Goal: Submit feedback/report problem: Leave review/rating

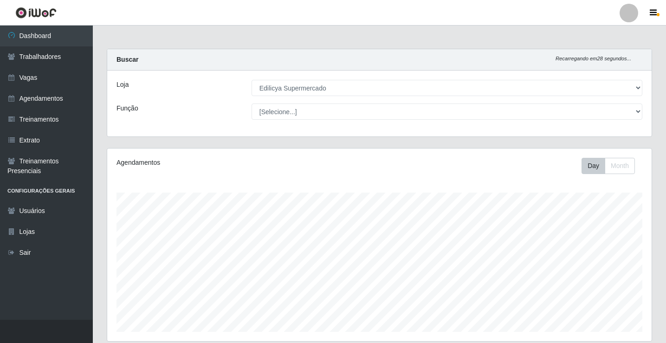
select select "460"
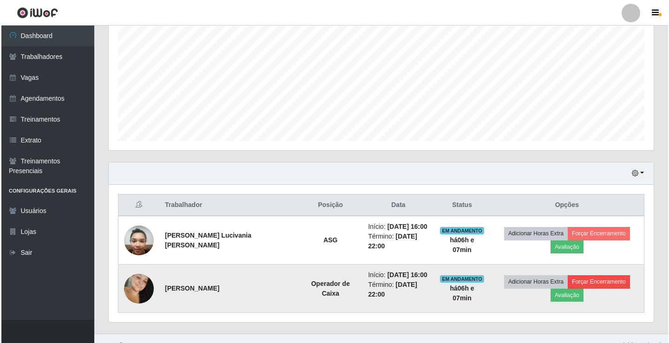
scroll to position [193, 545]
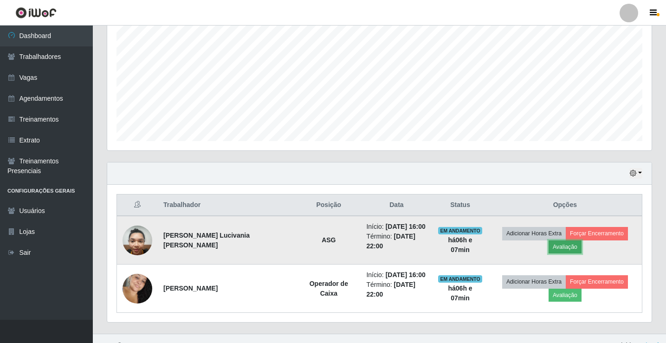
click at [582, 241] on button "Avaliação" at bounding box center [565, 247] width 33 height 13
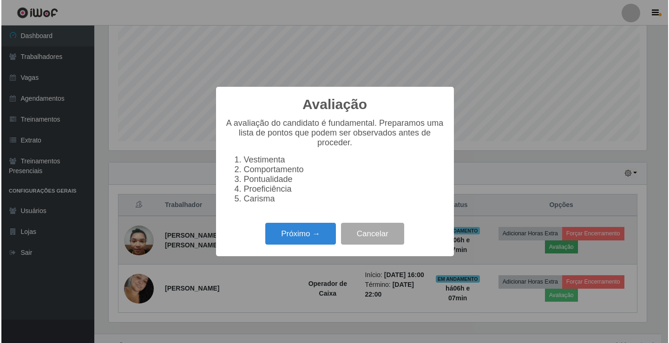
scroll to position [193, 540]
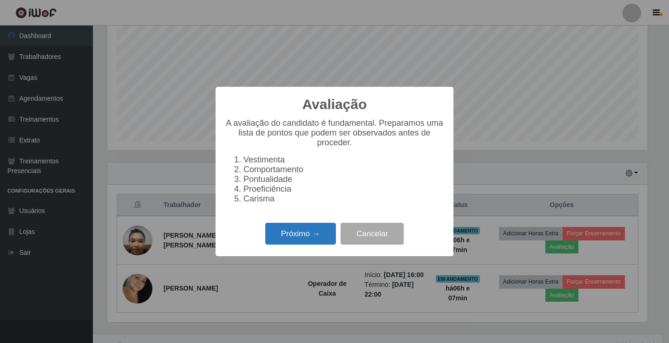
click at [278, 242] on button "Próximo →" at bounding box center [300, 234] width 71 height 22
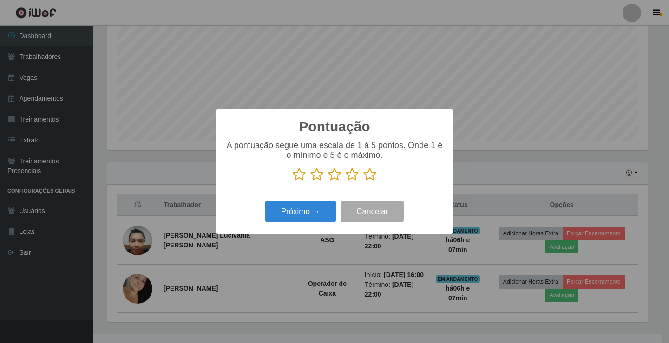
click at [350, 180] on icon at bounding box center [351, 175] width 13 height 14
click at [345, 182] on input "radio" at bounding box center [345, 182] width 0 height 0
click at [315, 207] on button "Próximo →" at bounding box center [300, 212] width 71 height 22
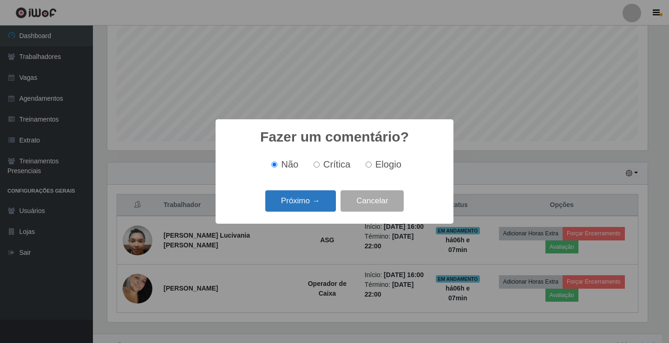
click at [310, 197] on button "Próximo →" at bounding box center [300, 201] width 71 height 22
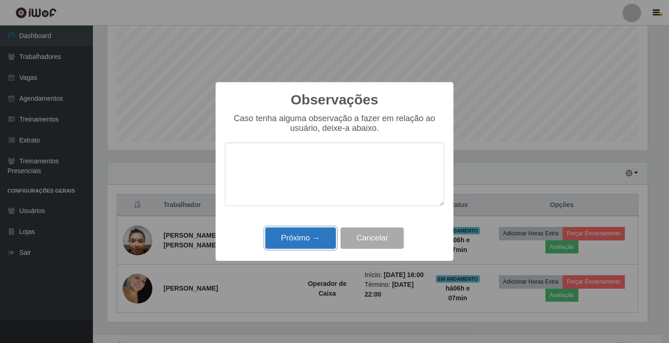
click at [284, 242] on button "Próximo →" at bounding box center [300, 239] width 71 height 22
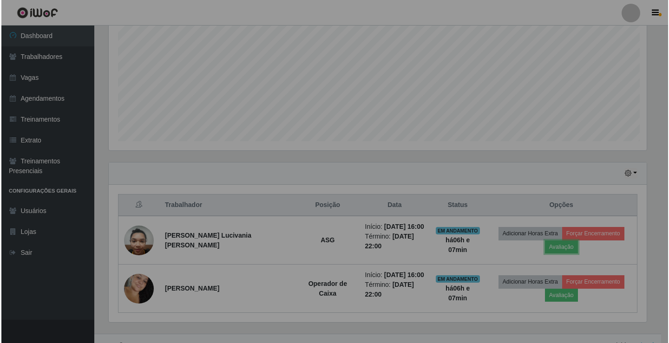
scroll to position [193, 545]
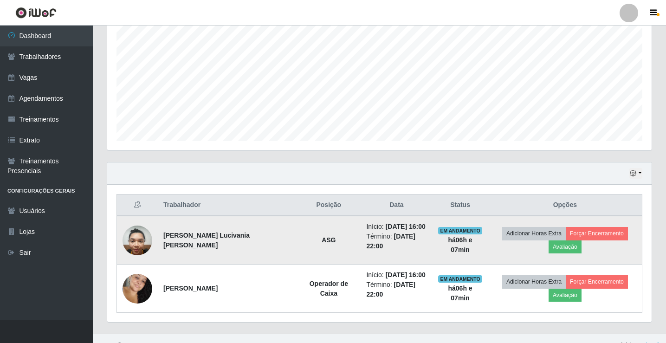
click at [573, 227] on td "Adicionar Horas Extra Forçar Encerramento Avaliação" at bounding box center [565, 240] width 154 height 49
click at [574, 233] on button "Forçar Encerramento" at bounding box center [597, 233] width 62 height 13
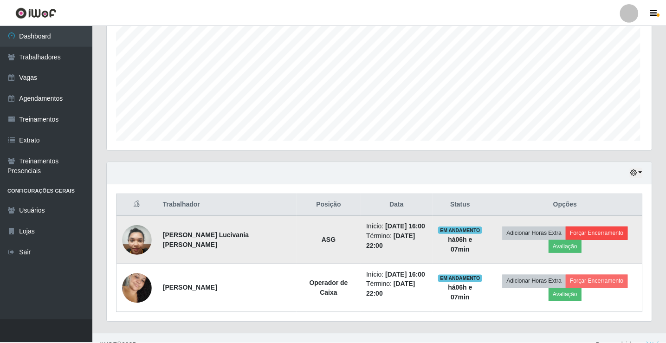
scroll to position [193, 540]
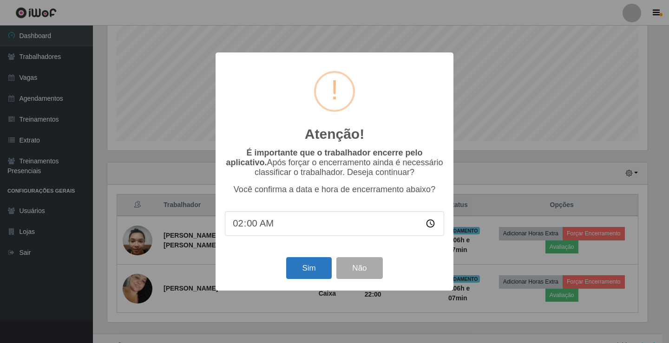
type input "22:00"
click at [308, 274] on button "Sim" at bounding box center [308, 268] width 45 height 22
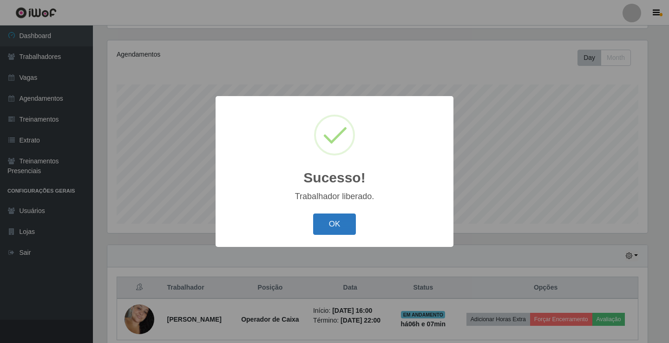
click at [342, 232] on button "OK" at bounding box center [334, 225] width 43 height 22
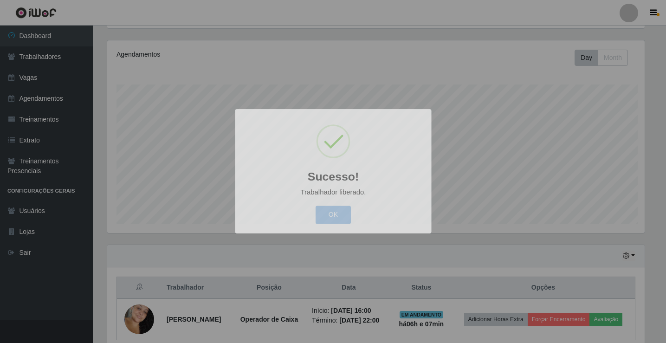
scroll to position [193, 545]
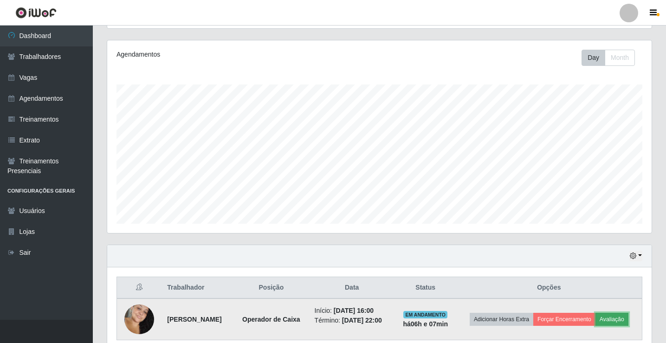
click at [625, 323] on button "Avaliação" at bounding box center [612, 319] width 33 height 13
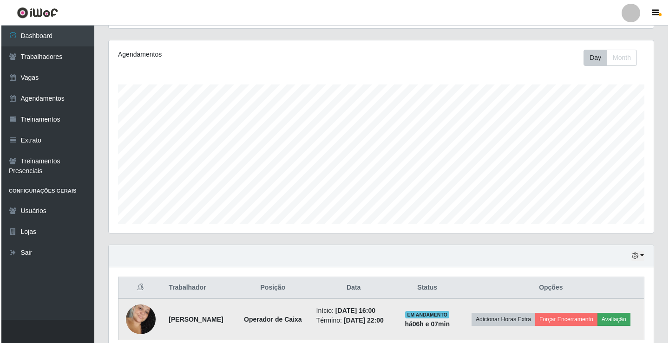
scroll to position [193, 540]
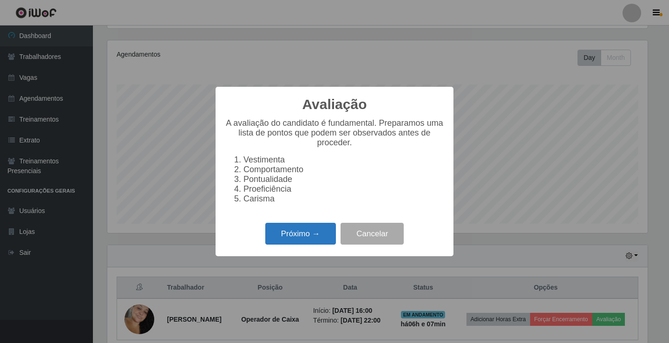
click at [298, 238] on button "Próximo →" at bounding box center [300, 234] width 71 height 22
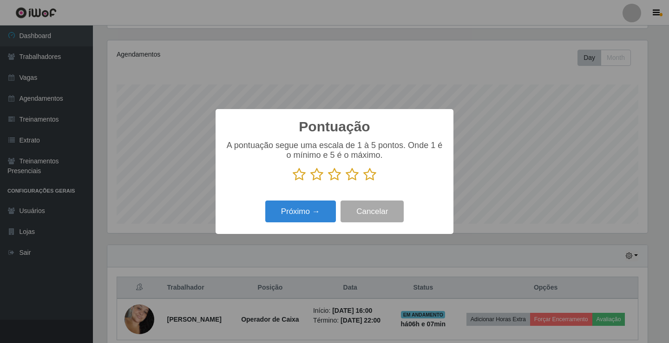
scroll to position [464124, 463777]
click at [370, 176] on icon at bounding box center [369, 175] width 13 height 14
click at [363, 182] on input "radio" at bounding box center [363, 182] width 0 height 0
click at [292, 210] on button "Próximo →" at bounding box center [300, 212] width 71 height 22
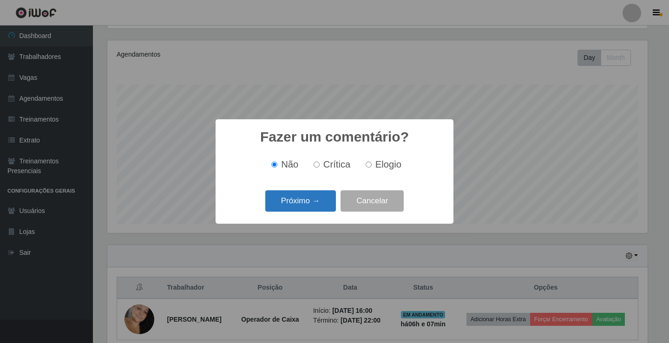
click at [297, 205] on button "Próximo →" at bounding box center [300, 201] width 71 height 22
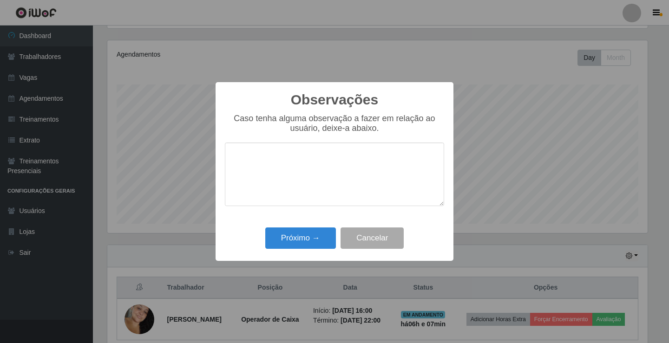
click at [287, 251] on div "Próximo → Cancelar" at bounding box center [334, 238] width 219 height 26
click at [296, 241] on button "Próximo →" at bounding box center [300, 239] width 71 height 22
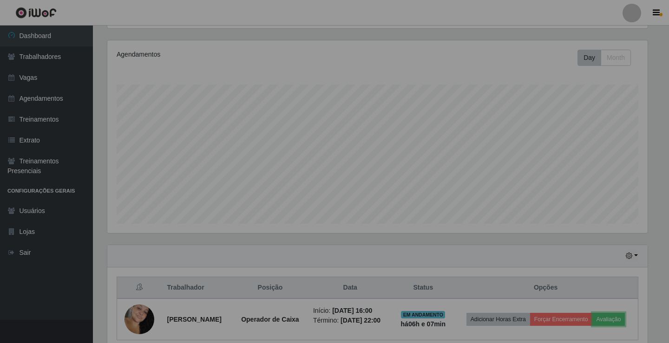
scroll to position [193, 545]
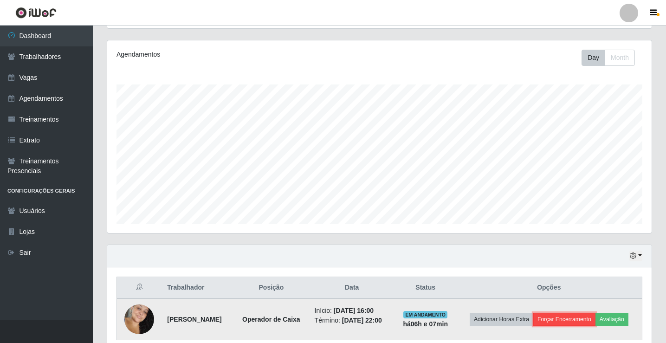
click at [596, 321] on button "Forçar Encerramento" at bounding box center [564, 319] width 62 height 13
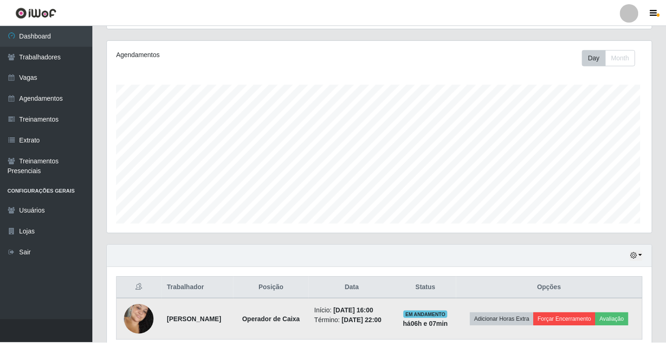
scroll to position [193, 540]
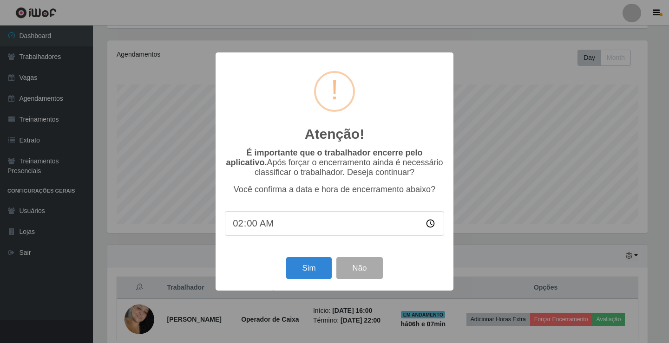
type input "22:00"
click at [325, 266] on button "Sim" at bounding box center [308, 268] width 45 height 22
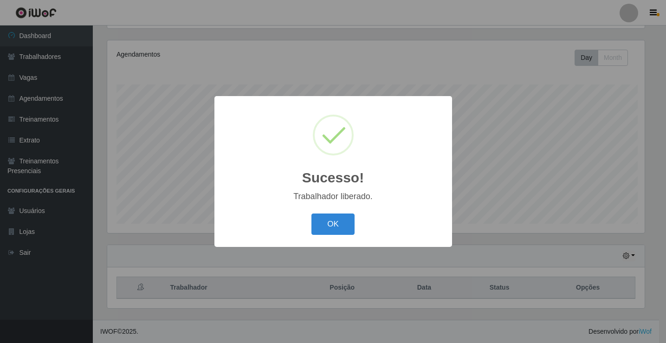
scroll to position [0, 0]
click at [337, 222] on button "OK" at bounding box center [334, 225] width 43 height 22
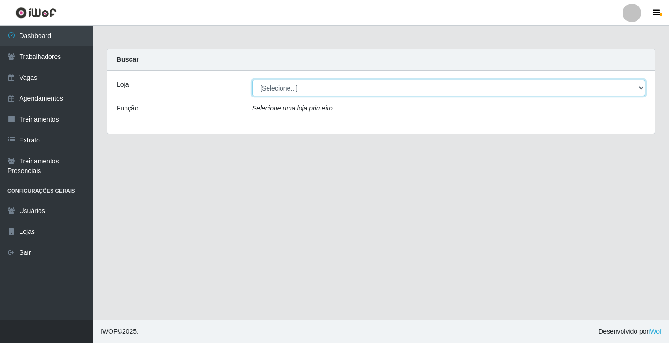
click at [337, 89] on select "[Selecione...] Edilicya Supermercado" at bounding box center [448, 88] width 393 height 16
select select "460"
click at [252, 80] on select "[Selecione...] Edilicya Supermercado" at bounding box center [448, 88] width 393 height 16
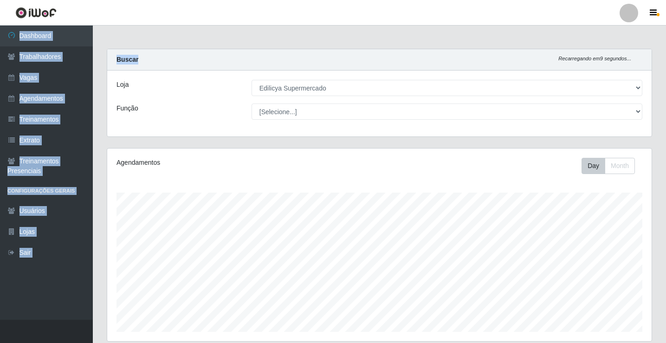
click at [641, 0] on html "Perfil Alterar Senha Sair Dashboard Trabalhadores Vagas Agendamentos Treinament…" at bounding box center [333, 225] width 666 height 451
